Goal: Transaction & Acquisition: Purchase product/service

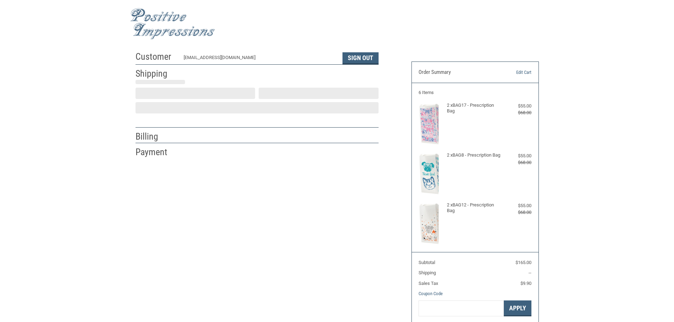
scroll to position [1, 0]
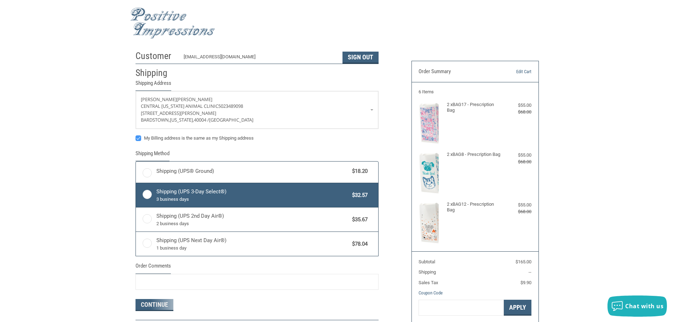
radio input "true"
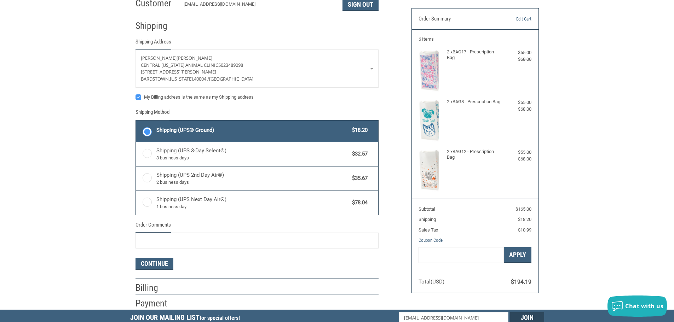
scroll to position [71, 0]
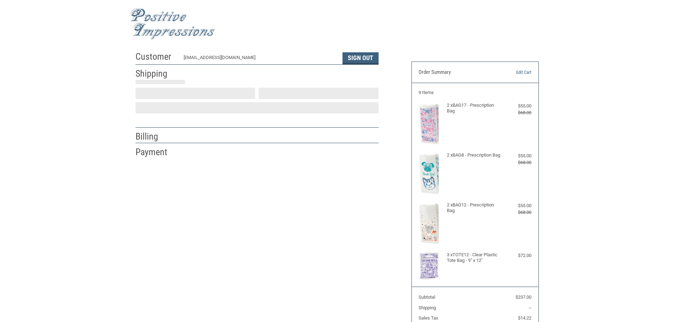
scroll to position [1, 0]
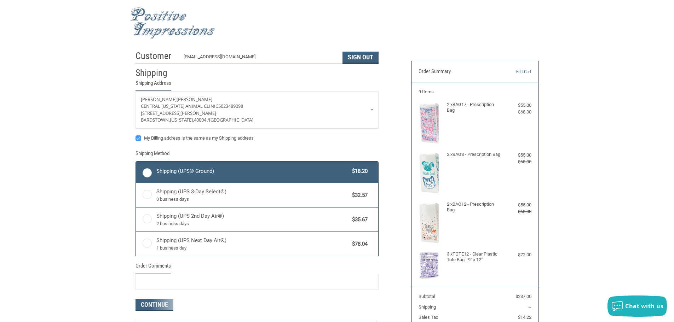
click at [208, 177] on label "Shipping (UPS® Ground) $18.20" at bounding box center [257, 172] width 242 height 21
click at [136, 163] on input "Shipping (UPS® Ground) $18.20" at bounding box center [136, 162] width 0 height 0
radio input "true"
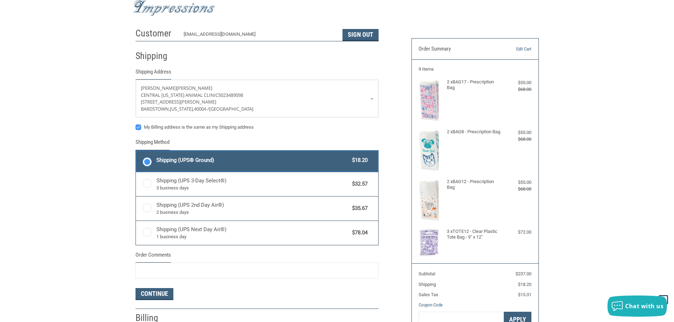
scroll to position [36, 0]
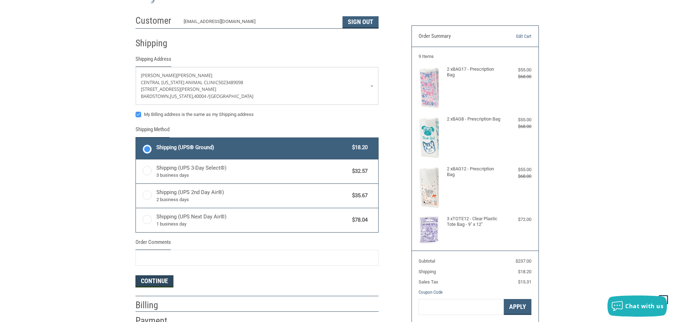
click at [151, 278] on button "Continue" at bounding box center [155, 282] width 38 height 12
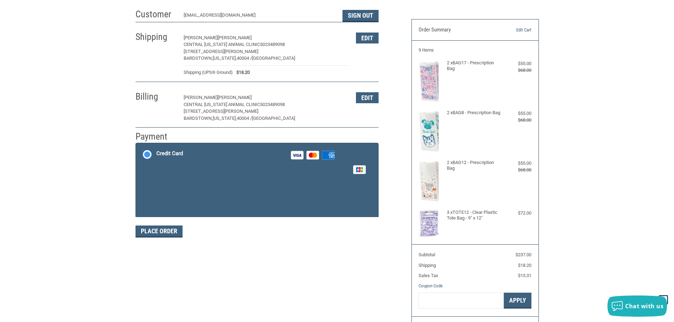
scroll to position [106, 0]
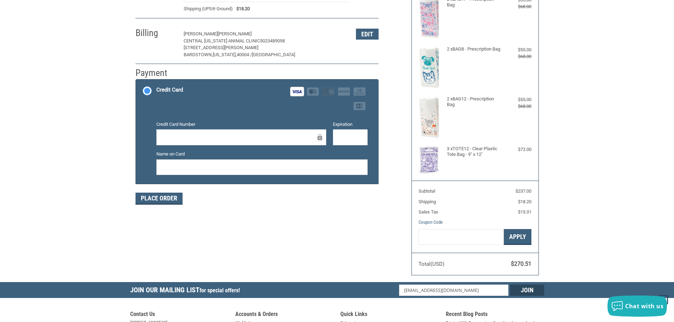
click at [214, 163] on div at bounding box center [261, 168] width 211 height 16
click at [234, 177] on div "Credit Card Number Expiration Name on Card" at bounding box center [262, 151] width 218 height 60
click at [168, 199] on button "Place Order" at bounding box center [159, 199] width 47 height 12
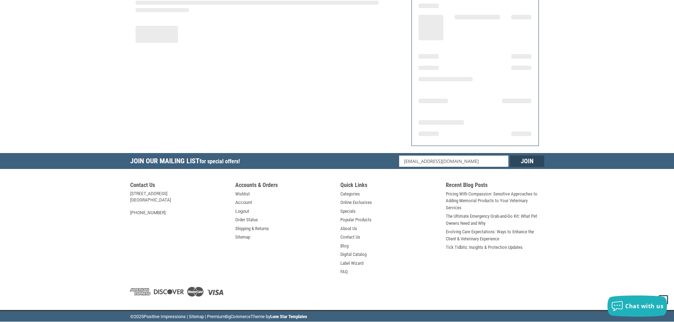
scroll to position [85, 0]
